Goal: Task Accomplishment & Management: Manage account settings

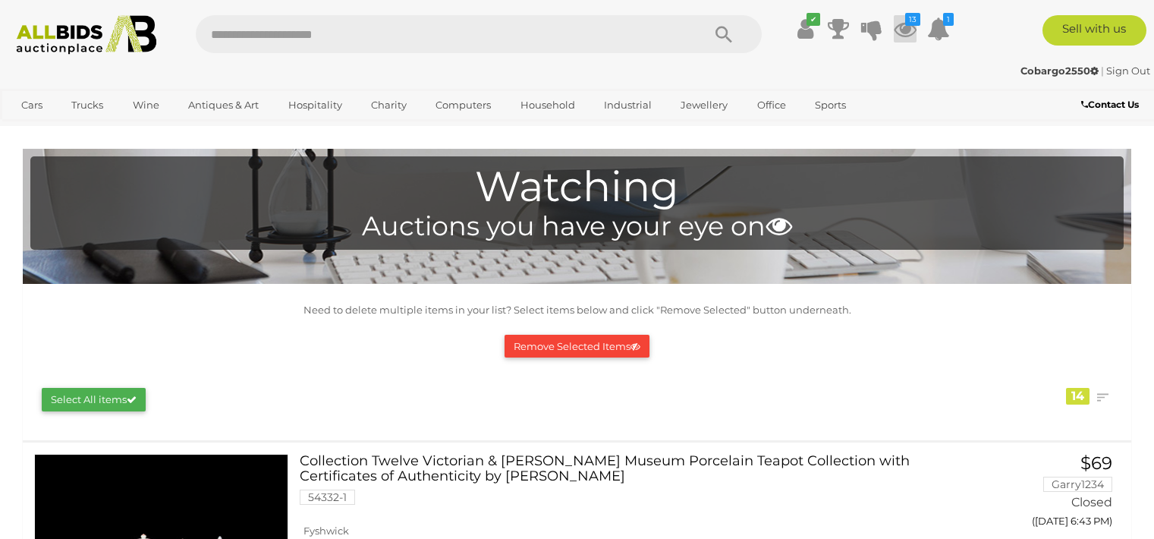
scroll to position [4186, 0]
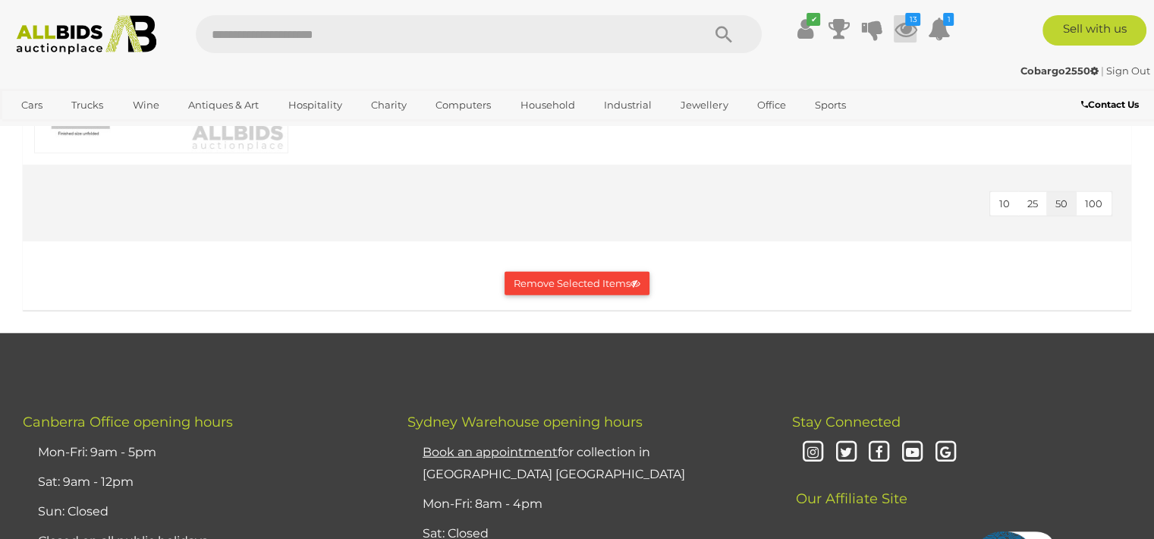
click at [910, 28] on icon at bounding box center [905, 28] width 23 height 27
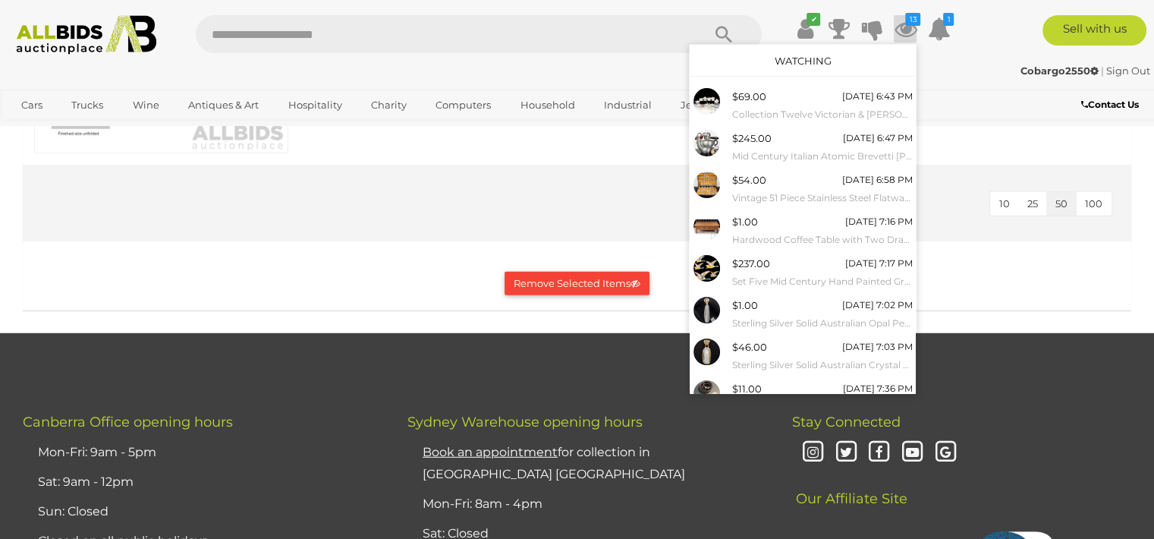
click at [910, 28] on icon at bounding box center [905, 28] width 23 height 27
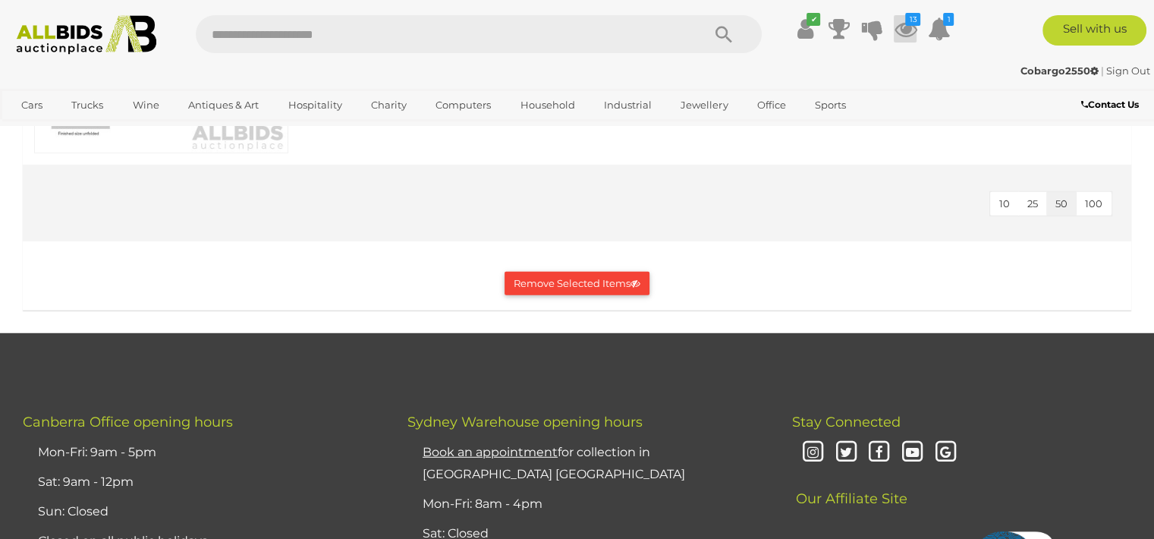
click at [909, 22] on icon "13" at bounding box center [912, 19] width 15 height 13
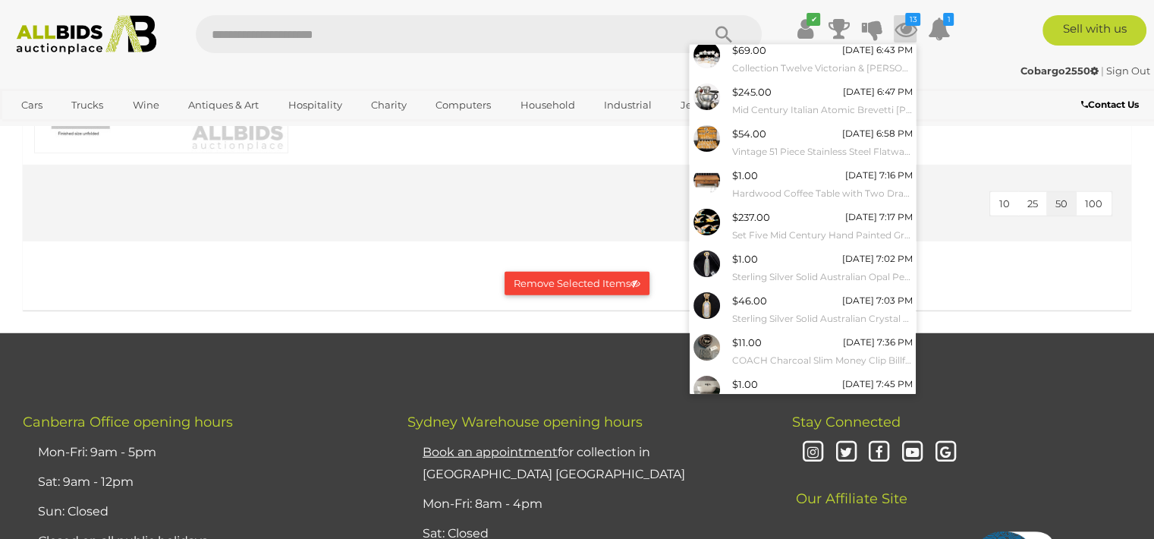
scroll to position [134, 0]
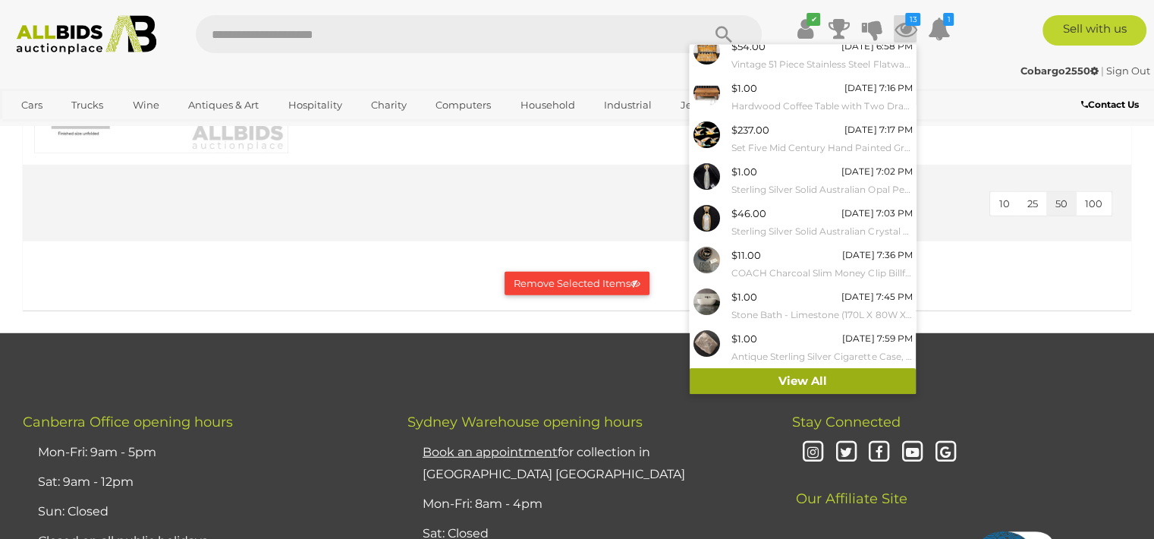
click at [854, 385] on link "View All" at bounding box center [803, 381] width 226 height 27
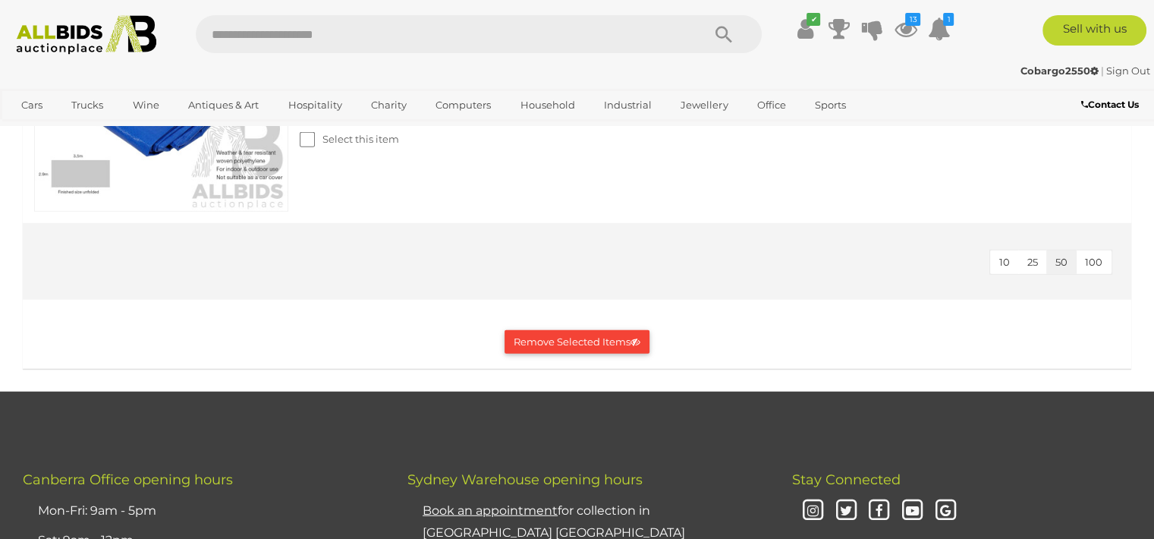
scroll to position [4173, 0]
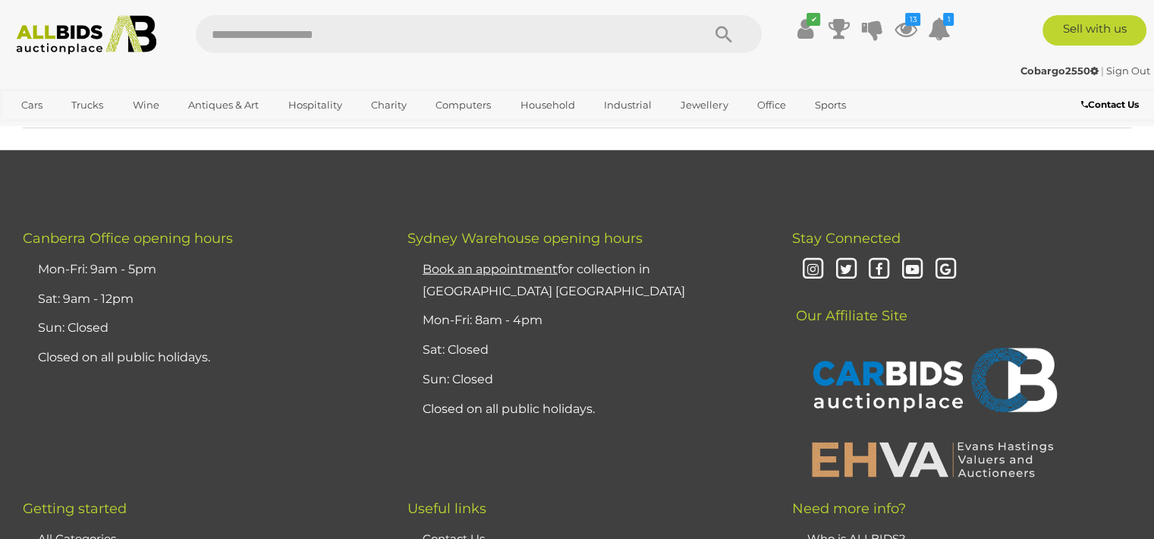
click at [546, 112] on button "Remove Selected Items" at bounding box center [577, 101] width 145 height 24
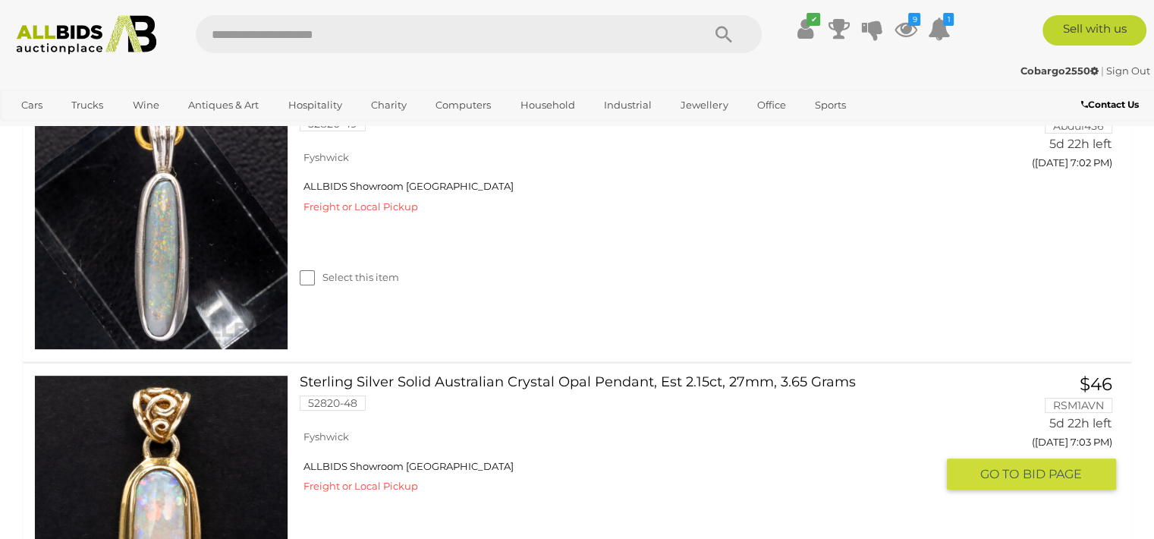
scroll to position [212, 0]
